Goal: Communication & Community: Answer question/provide support

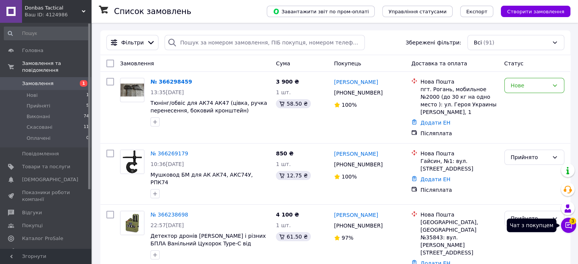
click at [568, 228] on icon at bounding box center [569, 226] width 8 height 8
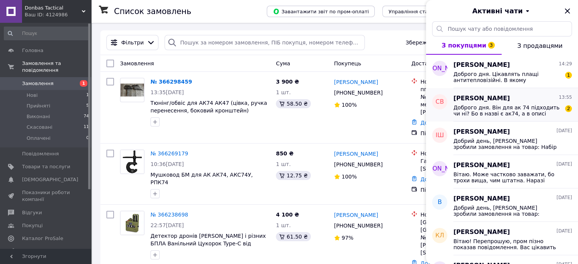
click at [526, 105] on span "Доброго дня. Він для ак 74 підходить чи ні? Бо в назві є ак74, а в описі відсут…" at bounding box center [508, 111] width 108 height 12
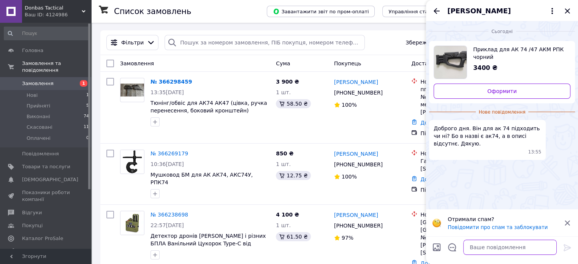
click at [494, 250] on textarea at bounding box center [510, 247] width 94 height 15
drag, startPoint x: 482, startPoint y: 50, endPoint x: 486, endPoint y: 50, distance: 4.2
click at [486, 50] on span "Приклад для АК 74 /47 АКМ РПК чорний" at bounding box center [518, 53] width 91 height 15
click at [505, 247] on textarea "Добрий день" at bounding box center [502, 247] width 109 height 15
type textarea "Добрий день. Так, підходить"
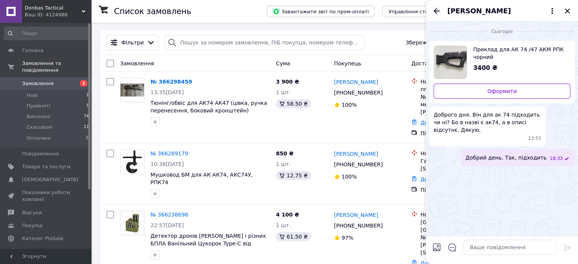
click at [439, 10] on icon "Назад" at bounding box center [436, 10] width 9 height 9
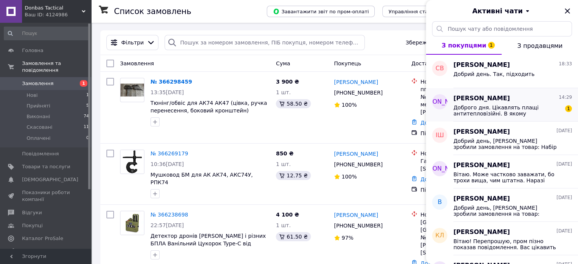
click at [490, 111] on span "Доброго дня. Цікавлять плащі антитепловізійні. В якому месенджері можливо зконт…" at bounding box center [508, 111] width 108 height 12
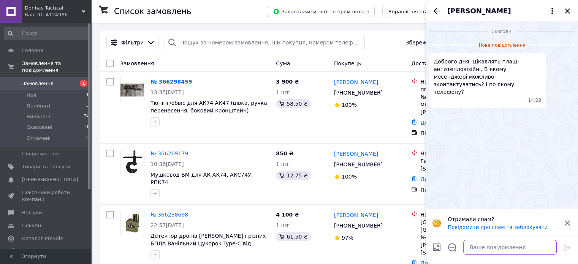
click at [516, 249] on textarea at bounding box center [510, 247] width 94 height 15
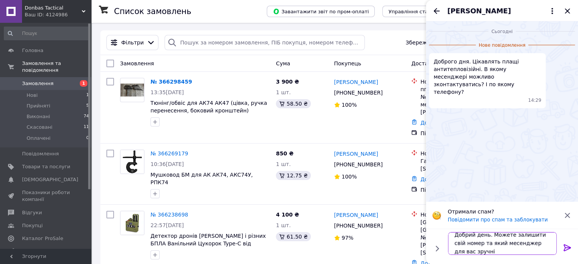
scroll to position [0, 0]
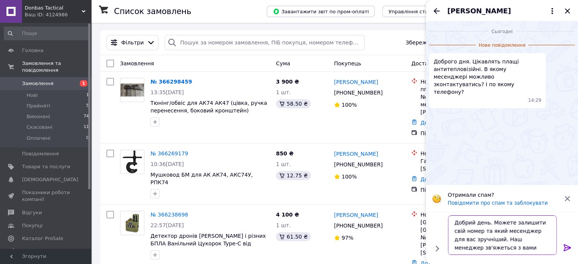
type textarea "Добрий день. Можете залишити свій номер та який месенджер для вас зручніший. На…"
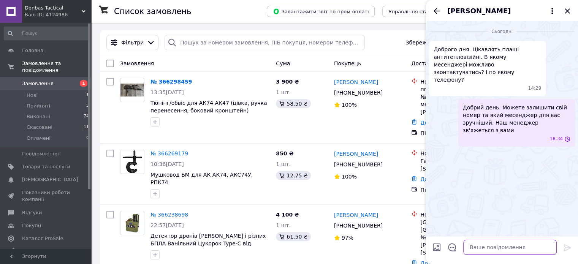
scroll to position [0, 0]
click at [566, 13] on icon "Закрити" at bounding box center [567, 10] width 9 height 9
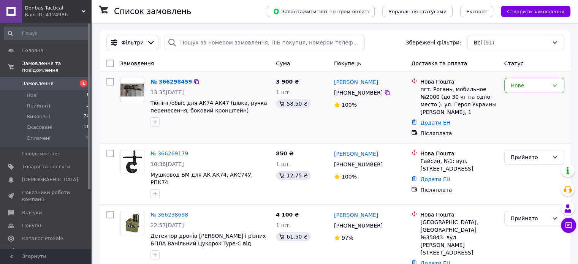
click at [426, 121] on link "Додати ЕН" at bounding box center [435, 123] width 30 height 6
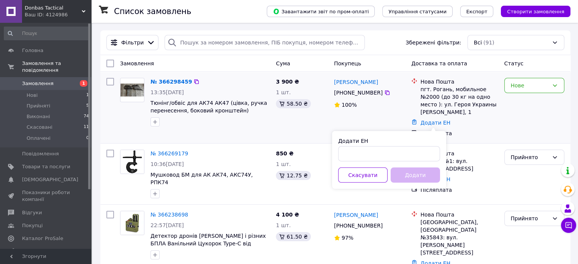
click at [278, 126] on div "3 900 ₴ 1 шт. 58.50 ₴" at bounding box center [302, 107] width 58 height 65
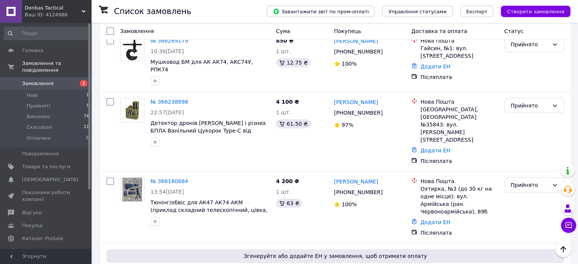
scroll to position [127, 0]
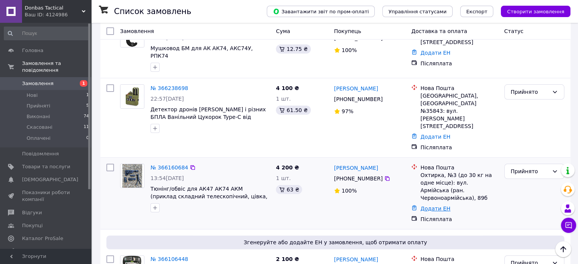
click at [430, 206] on link "Додати ЕН" at bounding box center [435, 209] width 30 height 6
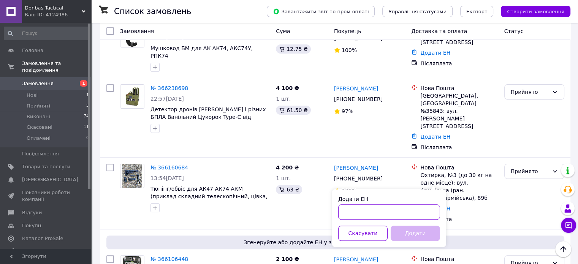
click at [412, 211] on input "Додати ЕН" at bounding box center [389, 212] width 102 height 15
paste input "59001474265999"
type input "59001474265999"
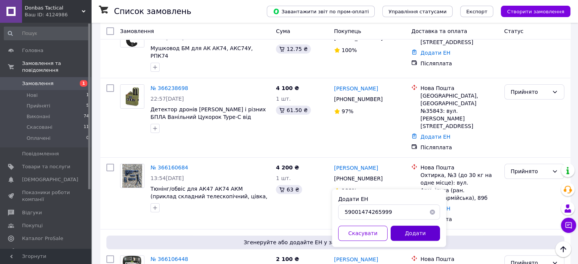
click at [414, 233] on button "Додати" at bounding box center [415, 233] width 49 height 15
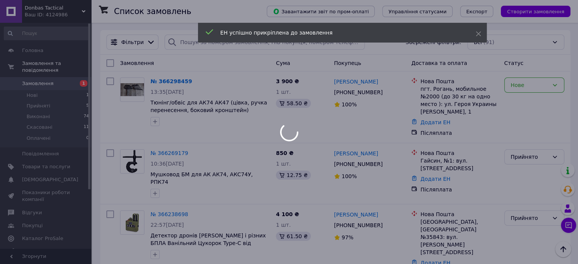
scroll to position [0, 0]
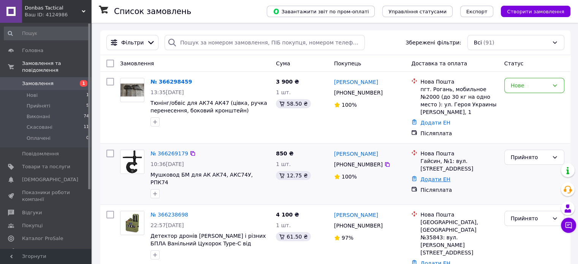
click at [433, 177] on link "Додати ЕН" at bounding box center [435, 179] width 30 height 6
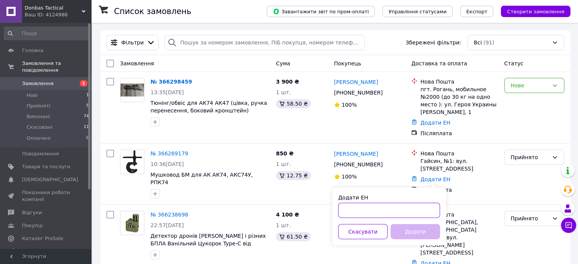
click at [415, 209] on input "Додати ЕН" at bounding box center [389, 210] width 102 height 15
paste input "20 4512 6897 3152"
type input "20 4512 6897 3152"
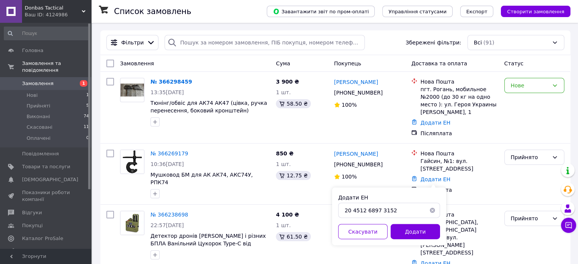
click at [415, 224] on div "Додати" at bounding box center [415, 231] width 52 height 15
click at [417, 230] on button "Додати" at bounding box center [415, 231] width 49 height 15
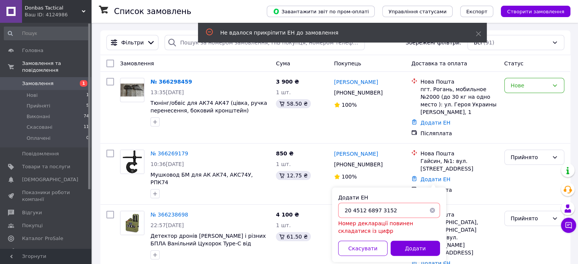
click at [433, 211] on button "button" at bounding box center [432, 210] width 15 height 15
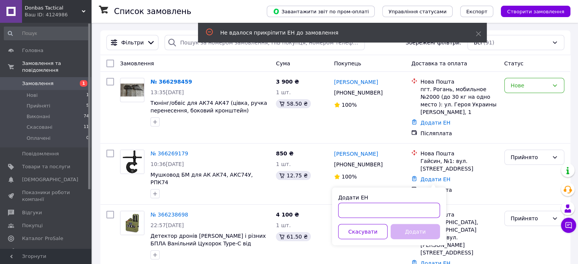
click at [404, 212] on input "Додати ЕН" at bounding box center [389, 210] width 102 height 15
paste input "20451268973152"
type input "20451268973152"
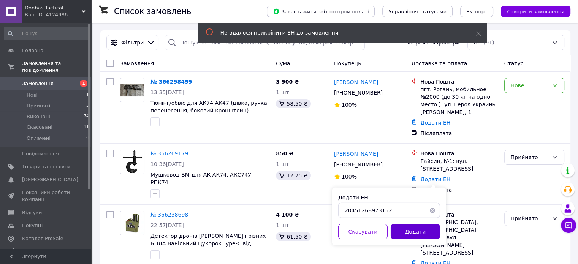
click at [409, 233] on button "Додати" at bounding box center [415, 231] width 49 height 15
